Goal: Task Accomplishment & Management: Manage account settings

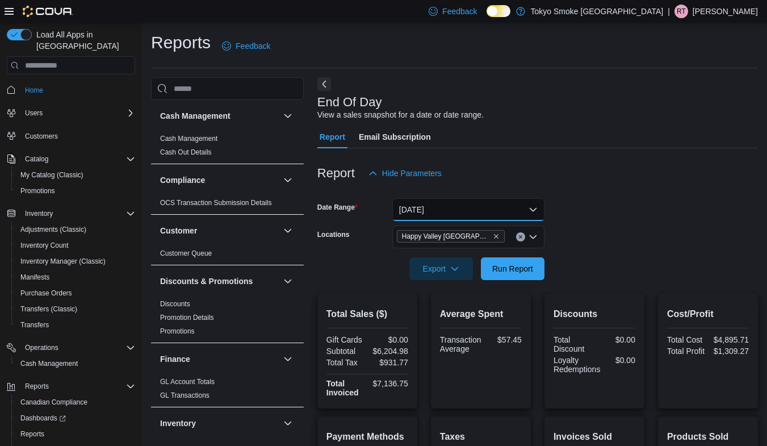
click at [502, 203] on button "[DATE]" at bounding box center [468, 209] width 152 height 23
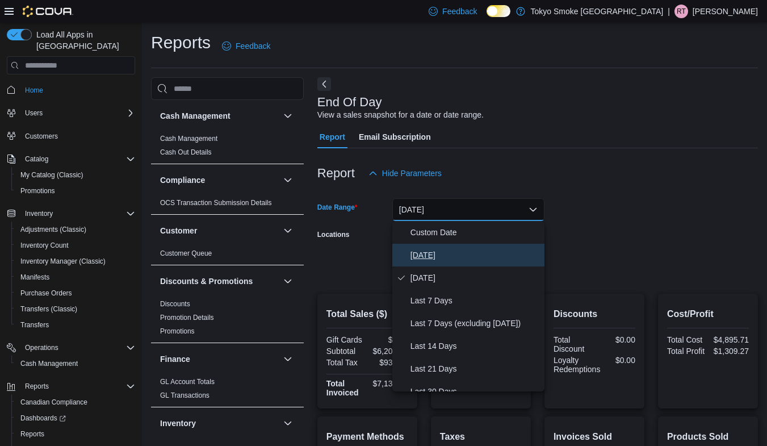
click at [480, 254] on span "Today" at bounding box center [475, 255] width 129 height 14
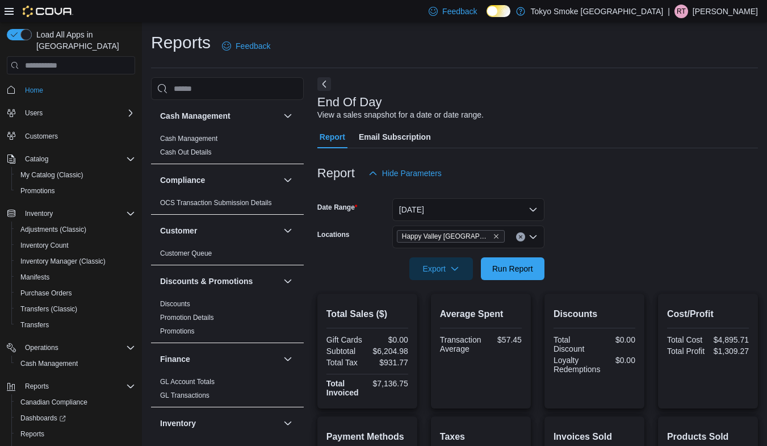
click at [741, 254] on div at bounding box center [537, 252] width 441 height 9
click at [500, 267] on span "Run Report" at bounding box center [512, 267] width 41 height 11
click at [666, 206] on form "Date Range Today Locations Happy Valley Goose Bay Export Run Report" at bounding box center [537, 232] width 441 height 95
click at [526, 295] on div "Average Spent Transaction Average $48.22" at bounding box center [481, 351] width 100 height 115
click at [519, 287] on div at bounding box center [537, 287] width 441 height 14
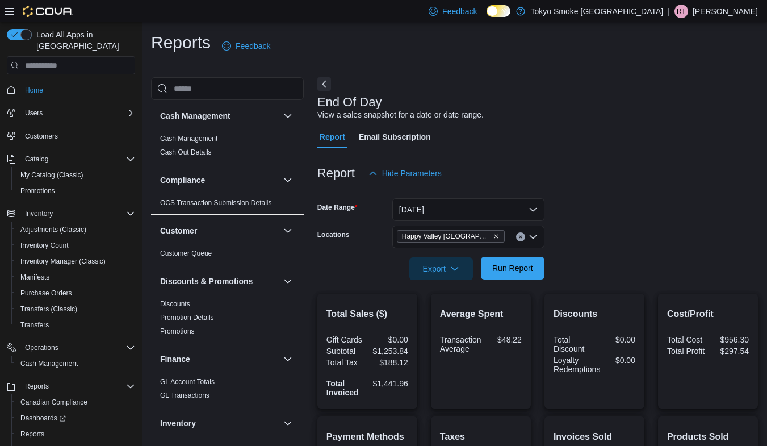
click at [517, 268] on span "Run Report" at bounding box center [512, 267] width 41 height 11
click at [530, 264] on span "Run Report" at bounding box center [512, 267] width 41 height 11
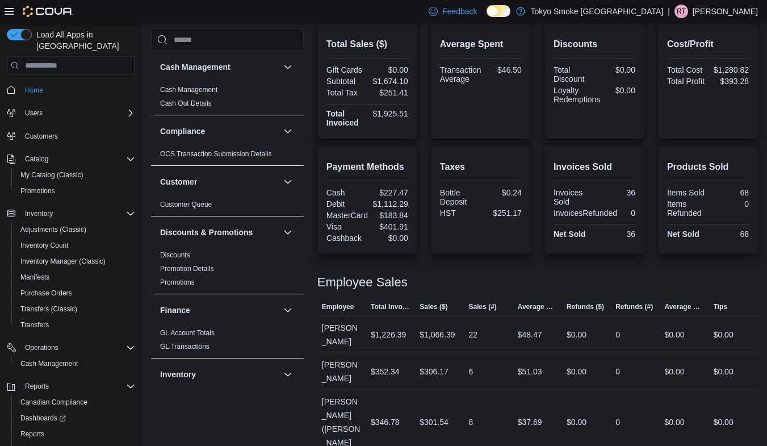
scroll to position [271, 0]
click at [66, 357] on span "Cash Management" at bounding box center [48, 364] width 57 height 14
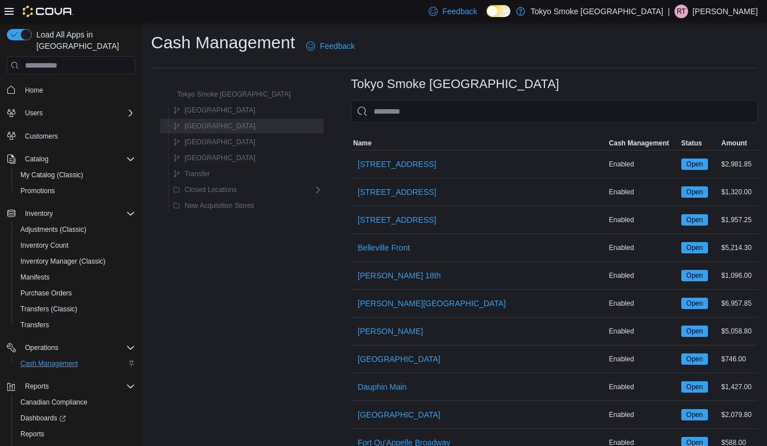
click at [223, 127] on span "Newfoundland" at bounding box center [220, 126] width 71 height 9
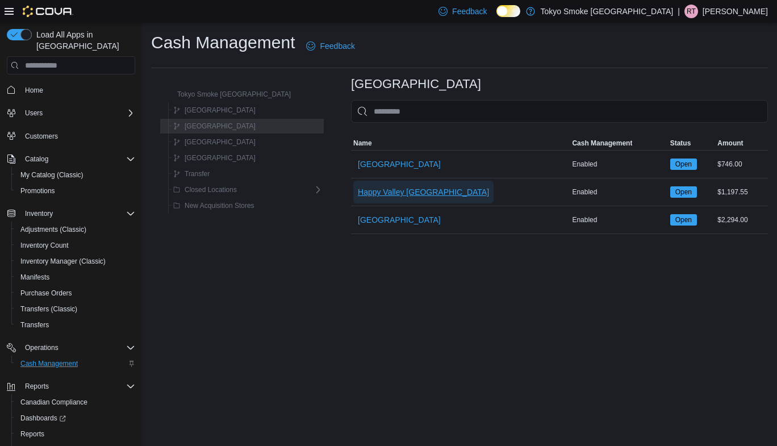
click at [377, 193] on span "Happy Valley Goose Bay" at bounding box center [423, 191] width 131 height 11
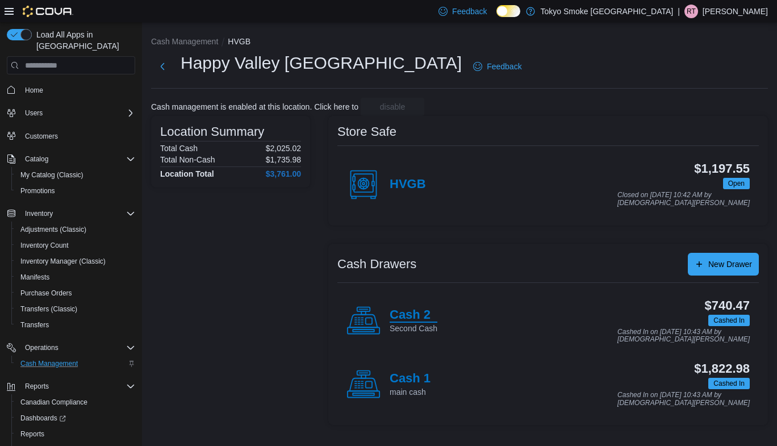
click at [424, 312] on h4 "Cash 2" at bounding box center [414, 315] width 48 height 15
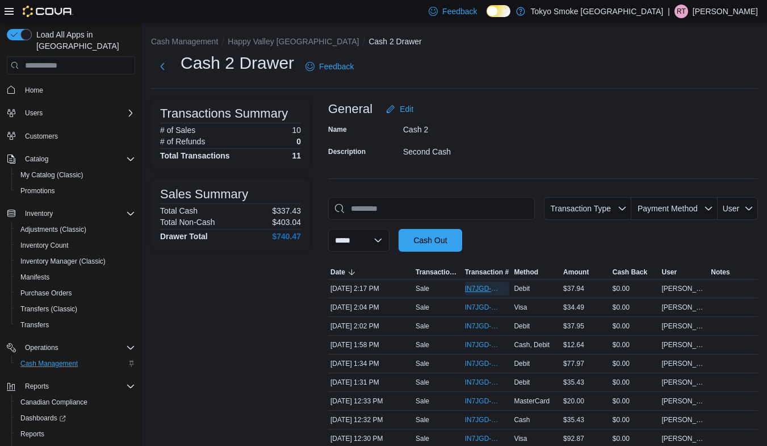
click at [505, 287] on span "IN7JGD-6597644" at bounding box center [487, 289] width 45 height 14
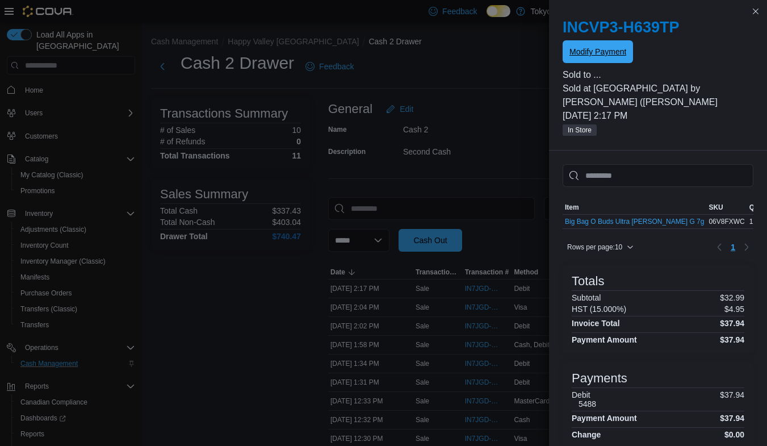
click at [608, 53] on span "Modify Payment" at bounding box center [598, 51] width 57 height 11
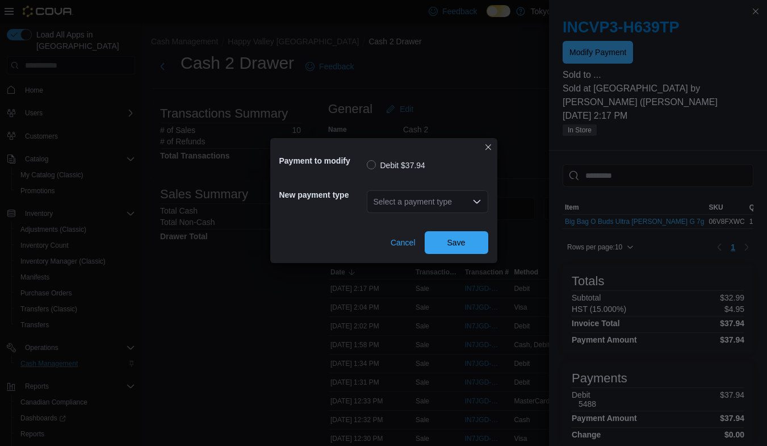
click at [434, 198] on div "Select a payment type" at bounding box center [428, 201] width 122 height 23
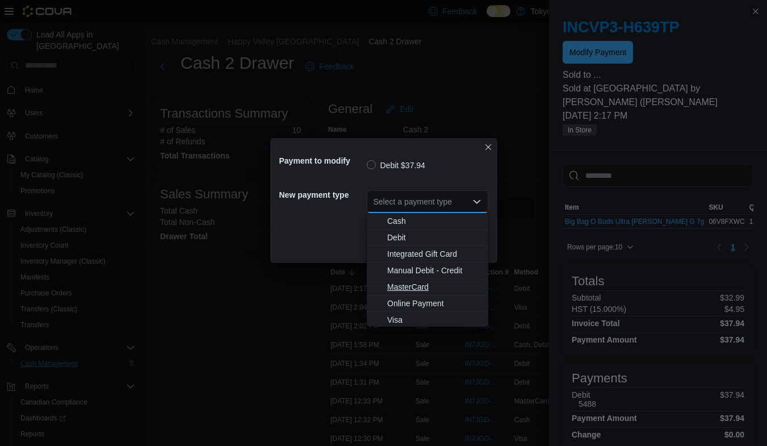
click at [424, 283] on span "MasterCard" at bounding box center [434, 286] width 94 height 11
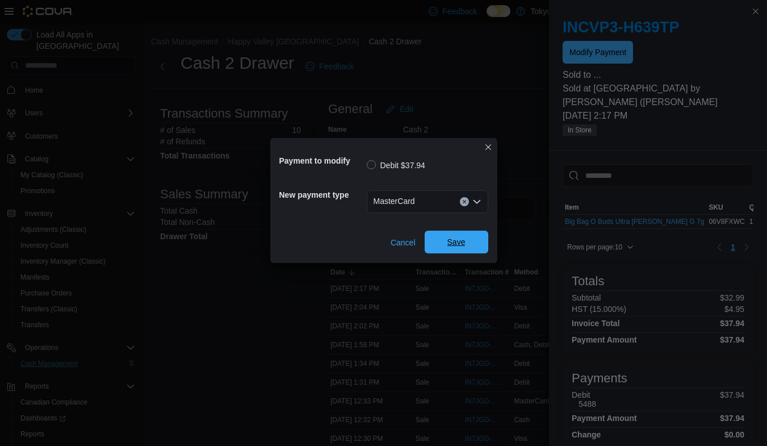
click at [473, 249] on span "Save" at bounding box center [457, 242] width 50 height 23
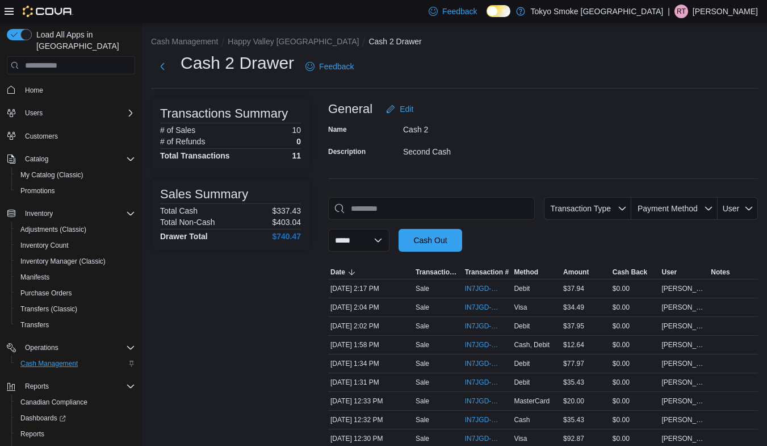
click at [719, 9] on p "Raelynn Tucker" at bounding box center [725, 12] width 65 height 14
click at [704, 111] on button "Sign Out" at bounding box center [701, 110] width 105 height 18
